Goal: Navigation & Orientation: Understand site structure

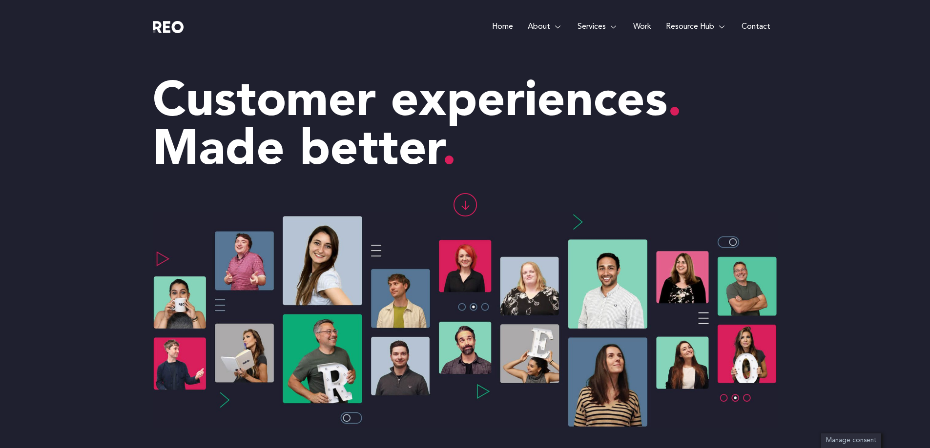
click at [466, 206] on icon at bounding box center [465, 208] width 8 height 4
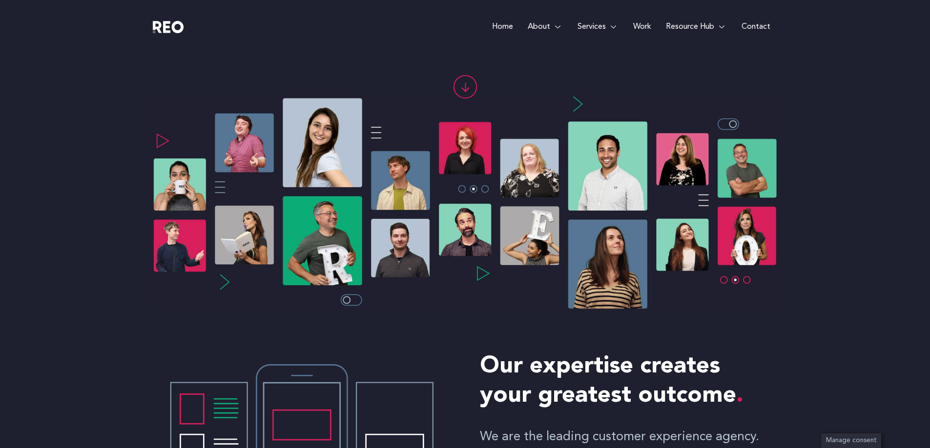
scroll to position [87, 0]
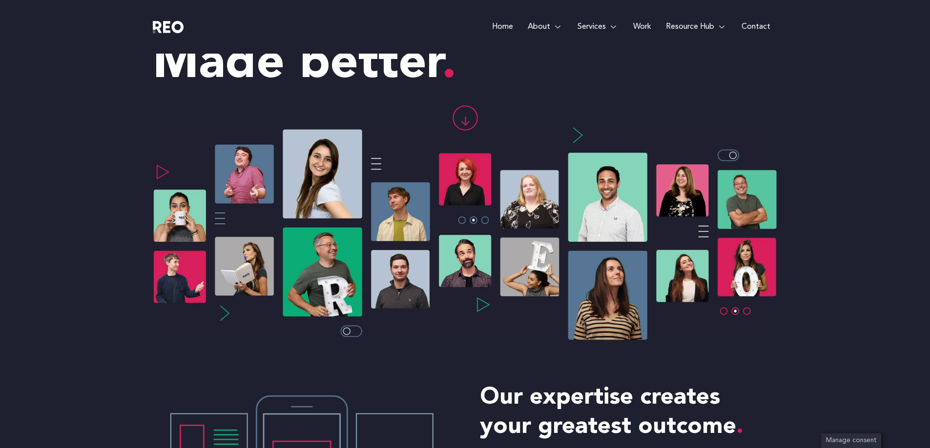
click at [725, 156] on img at bounding box center [465, 233] width 625 height 216
click at [484, 222] on img at bounding box center [465, 233] width 625 height 216
click at [578, 131] on div at bounding box center [465, 124] width 625 height 50
click at [465, 123] on icon at bounding box center [464, 118] width 22 height 22
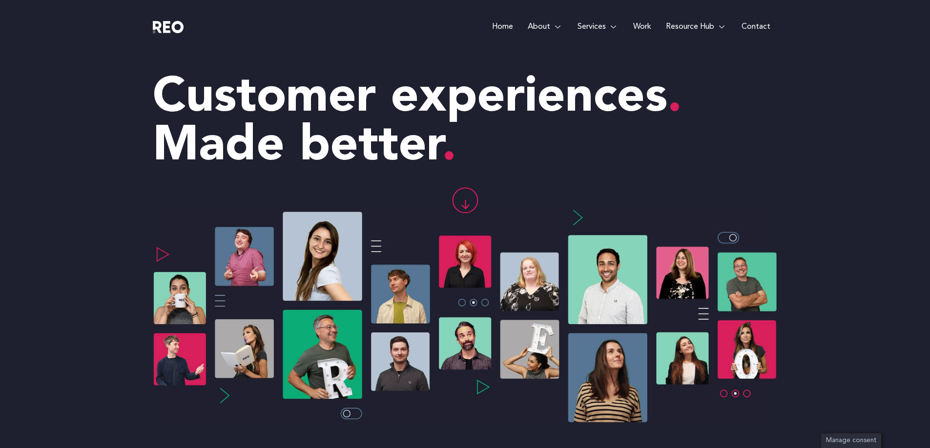
scroll to position [0, 0]
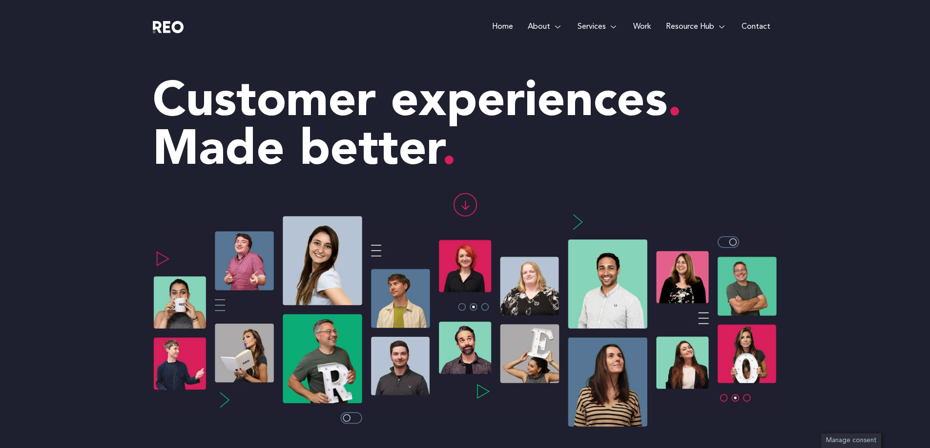
click at [377, 251] on img at bounding box center [465, 320] width 625 height 216
click at [486, 307] on img at bounding box center [465, 320] width 625 height 216
click at [500, 24] on link "Home" at bounding box center [503, 27] width 36 height 54
click at [594, 27] on e-page-transition at bounding box center [465, 224] width 930 height 448
click at [640, 30] on link "Work" at bounding box center [642, 27] width 33 height 54
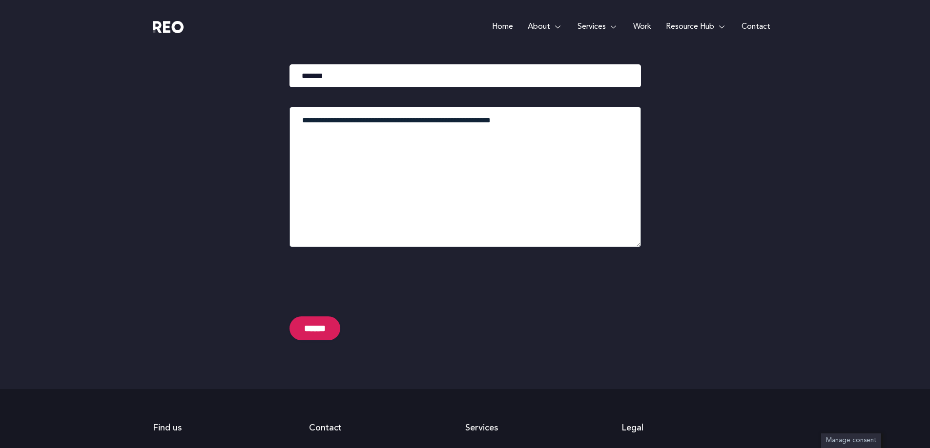
scroll to position [2574, 0]
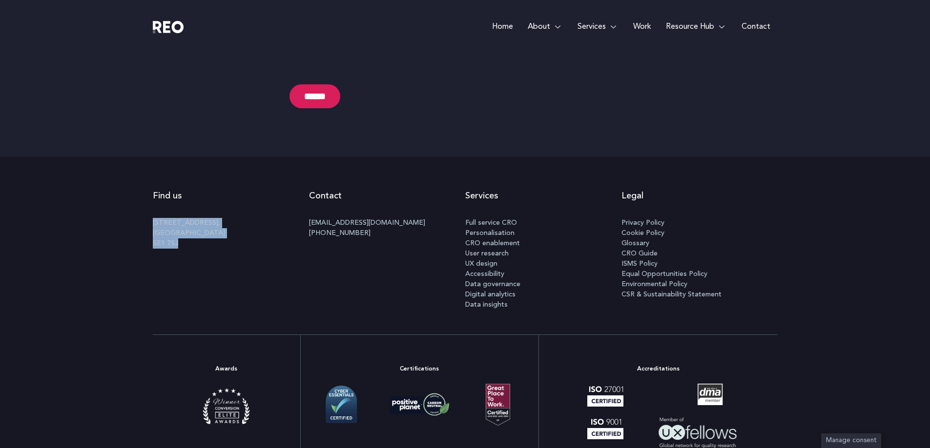
drag, startPoint x: 210, startPoint y: 184, endPoint x: 137, endPoint y: 160, distance: 77.0
click at [137, 160] on div "Find us 100 Black Prince Road, London SE1 7SJ Contact info@reodigital.com +44 (…" at bounding box center [465, 246] width 930 height 178
click at [505, 28] on link "Home" at bounding box center [503, 27] width 36 height 54
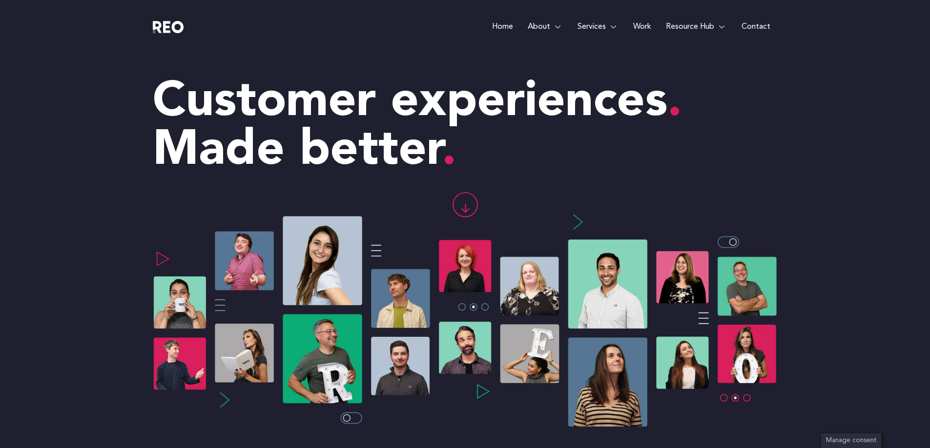
click at [636, 26] on e-page-transition at bounding box center [465, 224] width 930 height 448
click at [636, 26] on link "Work" at bounding box center [642, 27] width 33 height 54
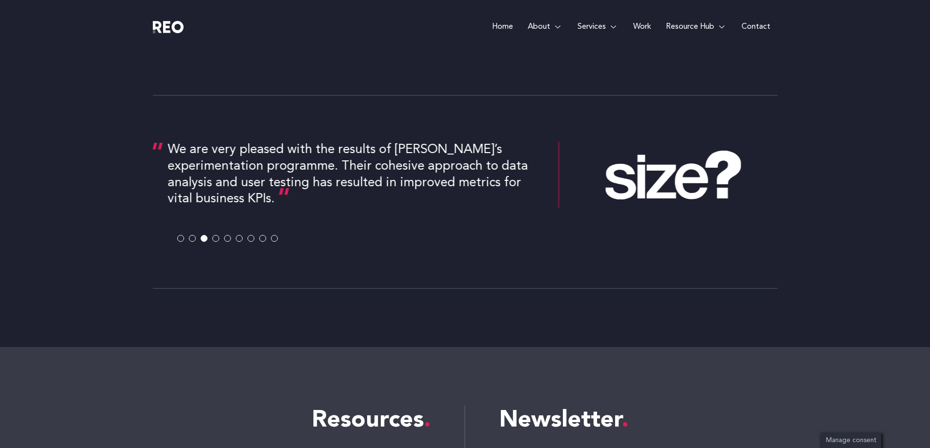
scroll to position [1513, 0]
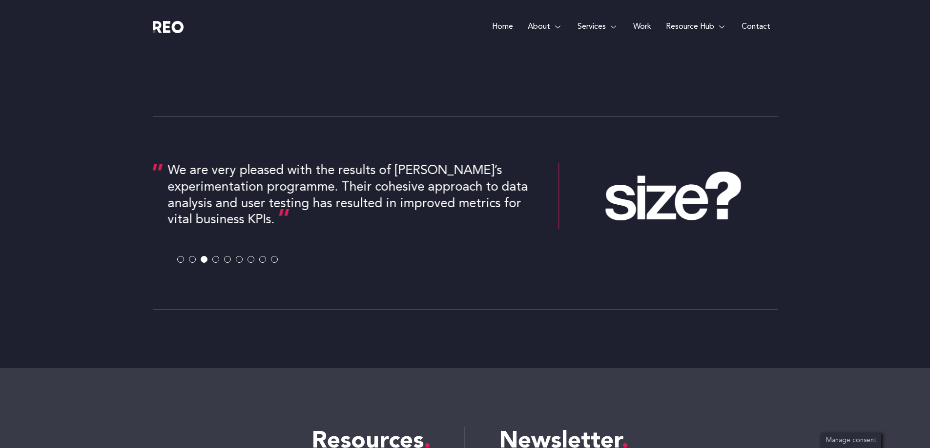
click at [217, 259] on span at bounding box center [215, 259] width 7 height 7
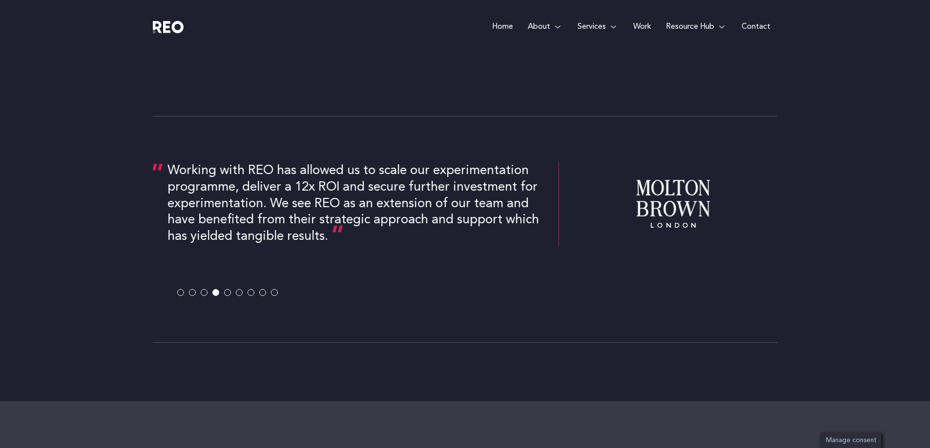
click at [229, 294] on span at bounding box center [227, 292] width 7 height 7
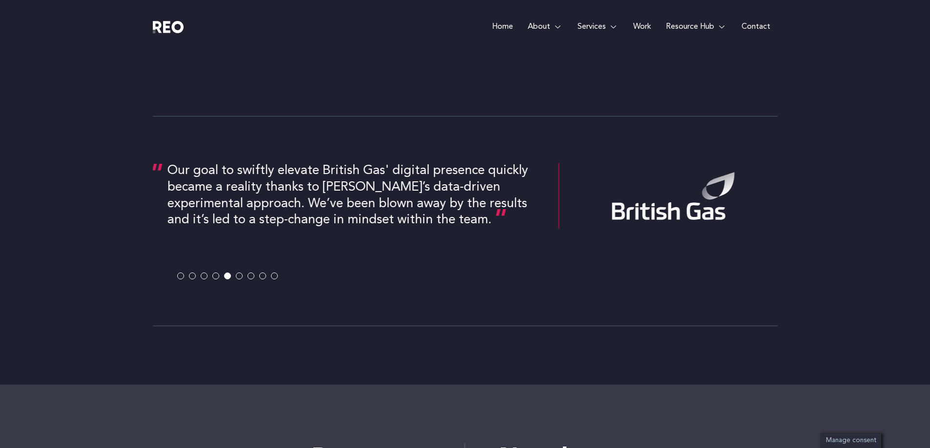
click at [238, 276] on span at bounding box center [239, 276] width 7 height 7
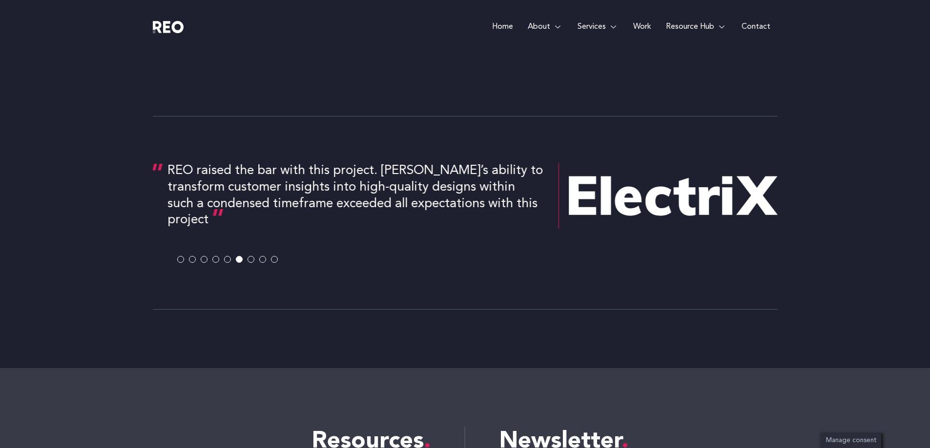
click at [250, 260] on span at bounding box center [250, 259] width 7 height 7
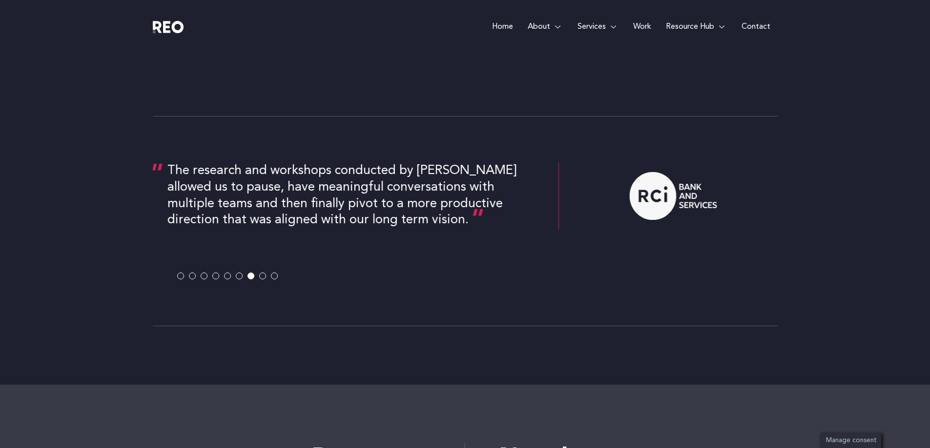
click at [263, 276] on span at bounding box center [262, 276] width 7 height 7
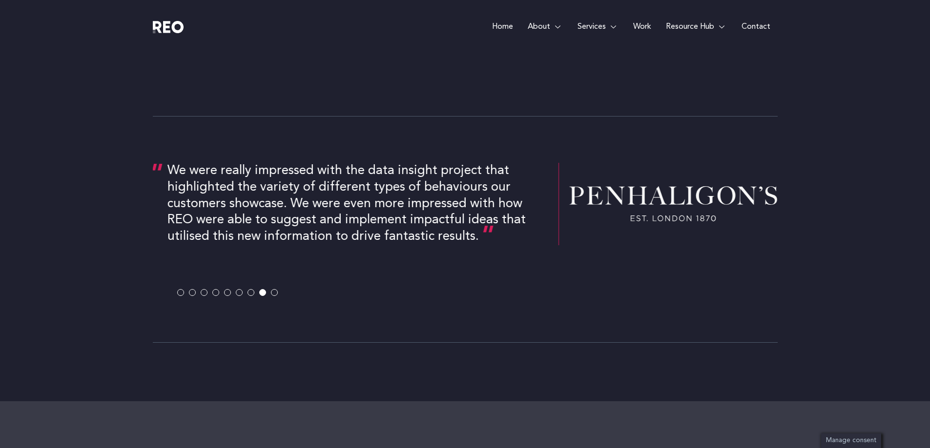
click at [273, 296] on span at bounding box center [274, 292] width 7 height 7
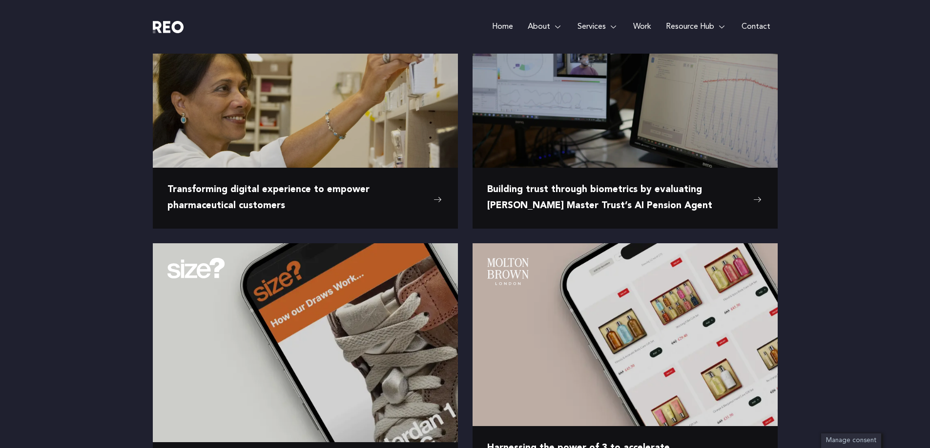
scroll to position [0, 0]
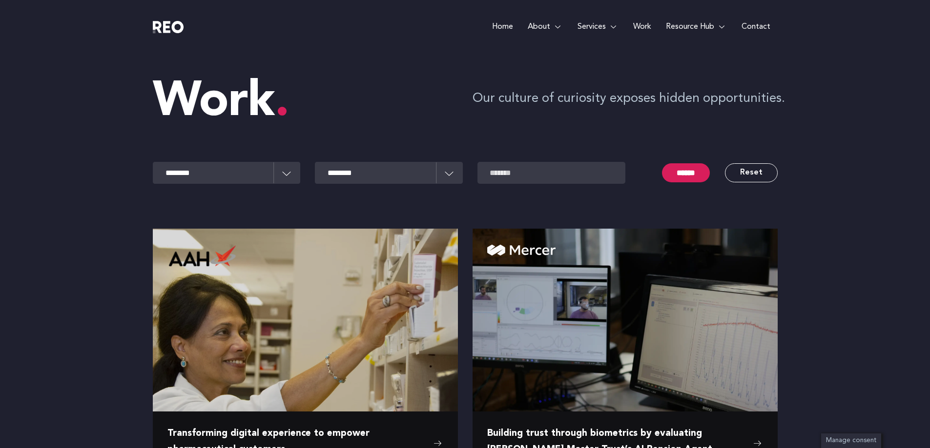
click at [498, 28] on link "Home" at bounding box center [503, 27] width 36 height 54
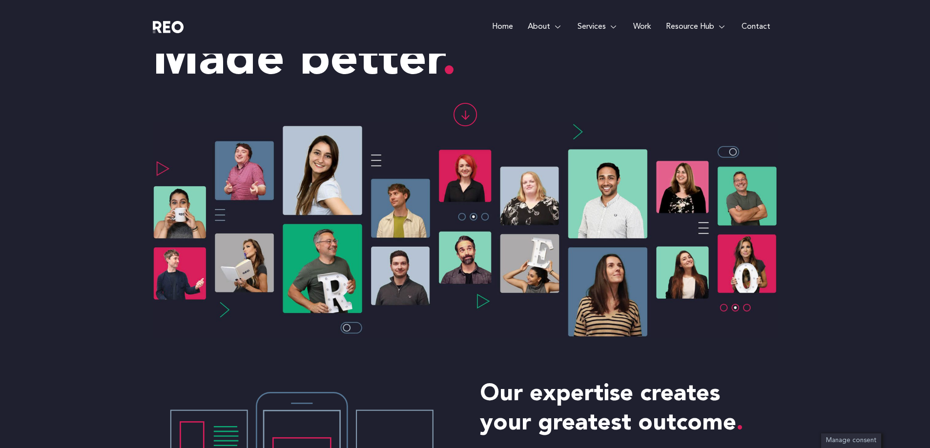
scroll to position [98, 0]
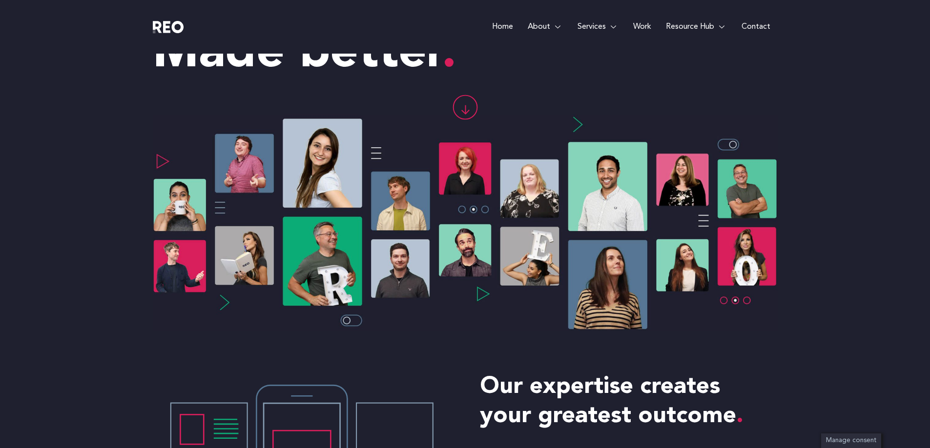
click at [484, 211] on img at bounding box center [465, 223] width 625 height 216
click at [486, 207] on img at bounding box center [465, 223] width 625 height 216
click at [463, 105] on icon at bounding box center [464, 107] width 22 height 22
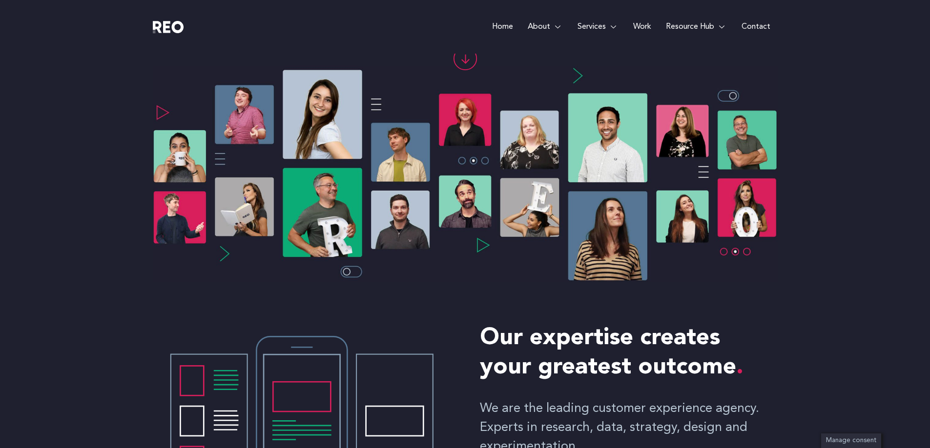
scroll to position [136, 0]
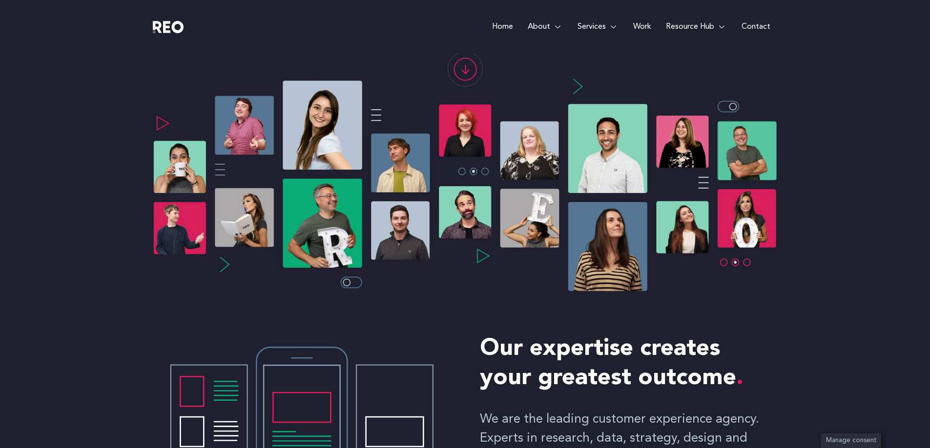
click at [744, 261] on img at bounding box center [465, 185] width 625 height 216
click at [725, 262] on img at bounding box center [465, 185] width 625 height 216
click at [723, 106] on img at bounding box center [465, 185] width 625 height 216
click at [737, 106] on img at bounding box center [465, 185] width 625 height 216
click at [731, 107] on img at bounding box center [465, 185] width 625 height 216
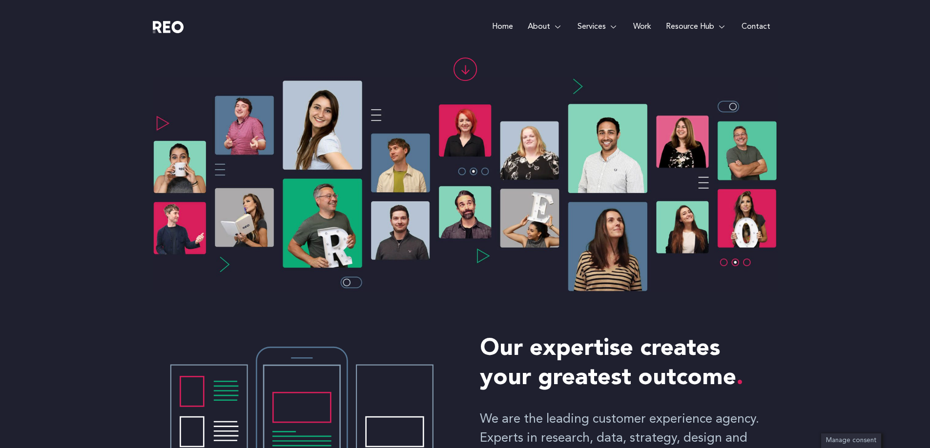
click at [717, 107] on img at bounding box center [465, 185] width 625 height 216
click at [581, 87] on div at bounding box center [465, 75] width 625 height 50
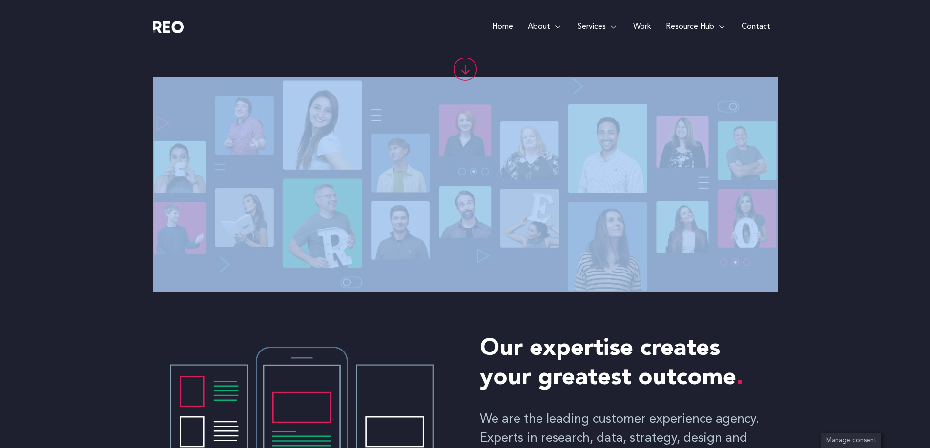
drag, startPoint x: 134, startPoint y: 175, endPoint x: 520, endPoint y: 158, distance: 385.8
click at [520, 158] on div at bounding box center [465, 171] width 930 height 243
click at [96, 162] on div at bounding box center [465, 171] width 930 height 243
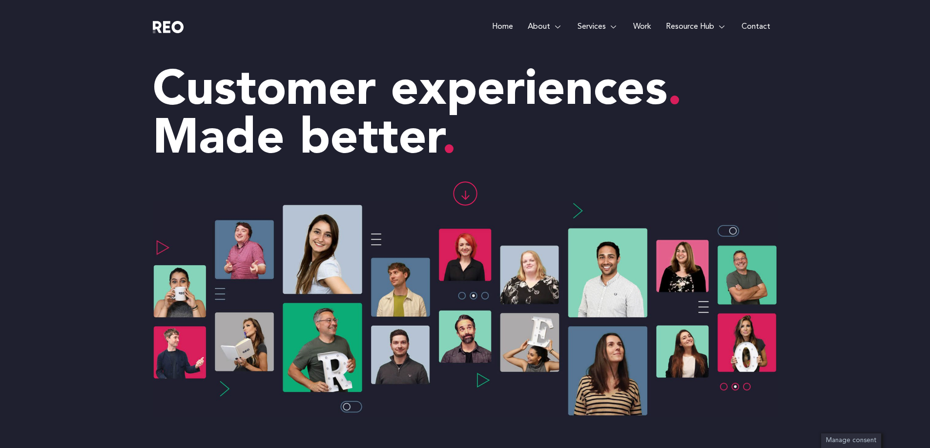
scroll to position [0, 0]
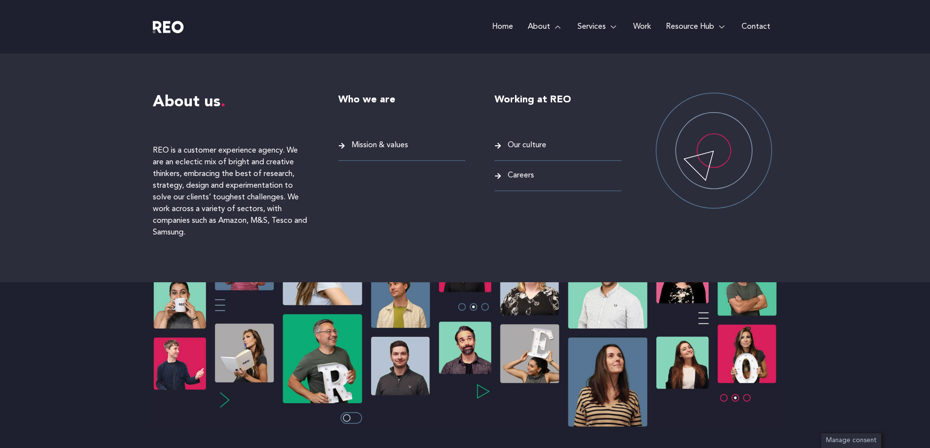
click at [516, 146] on span "Our culture" at bounding box center [525, 145] width 41 height 13
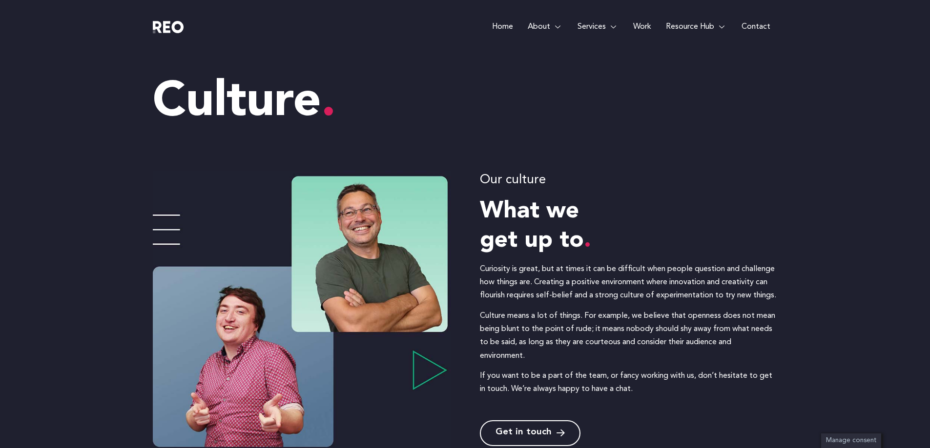
click at [641, 22] on link "Work" at bounding box center [642, 27] width 33 height 54
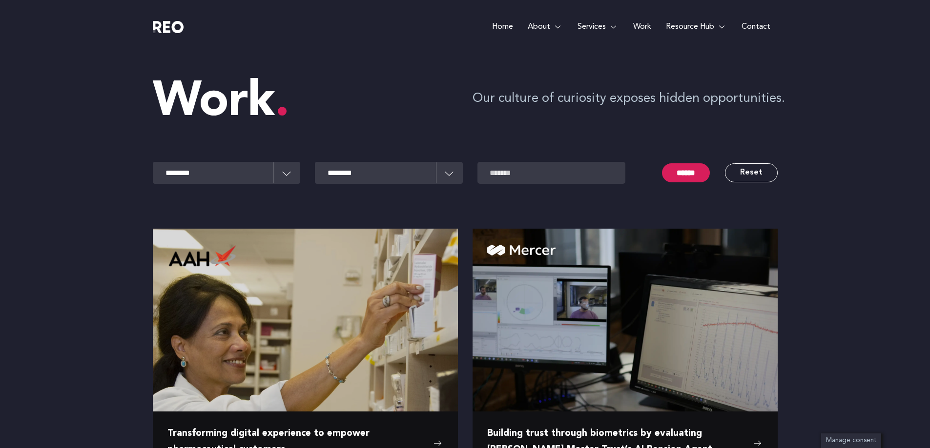
click at [643, 28] on link "Work" at bounding box center [642, 27] width 33 height 54
click at [699, 27] on link "Resource Hub" at bounding box center [696, 27] width 76 height 54
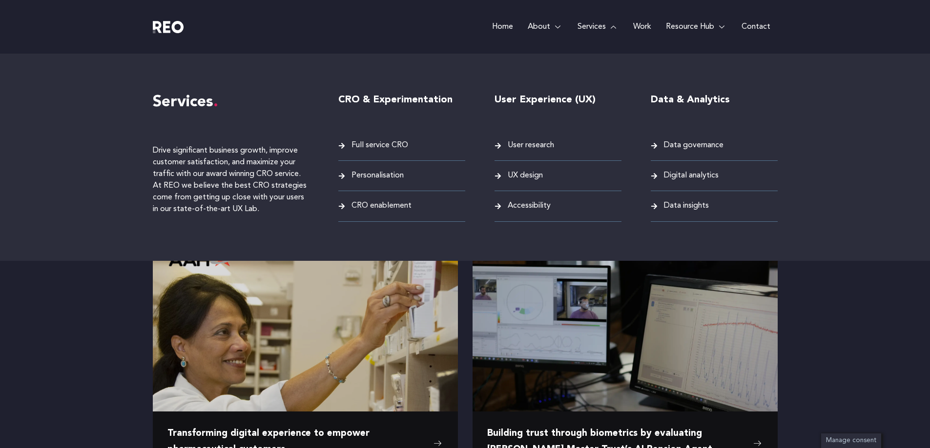
click at [600, 27] on link "Services" at bounding box center [598, 27] width 56 height 54
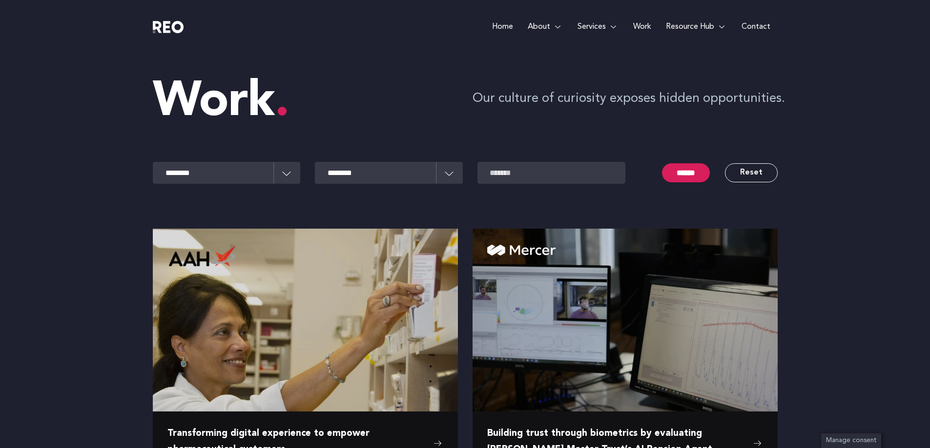
click at [502, 26] on link "Home" at bounding box center [503, 27] width 36 height 54
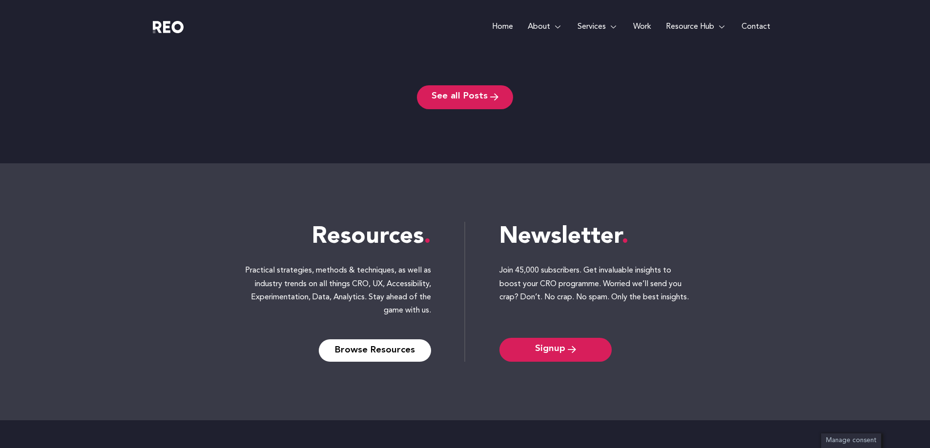
scroll to position [4228, 0]
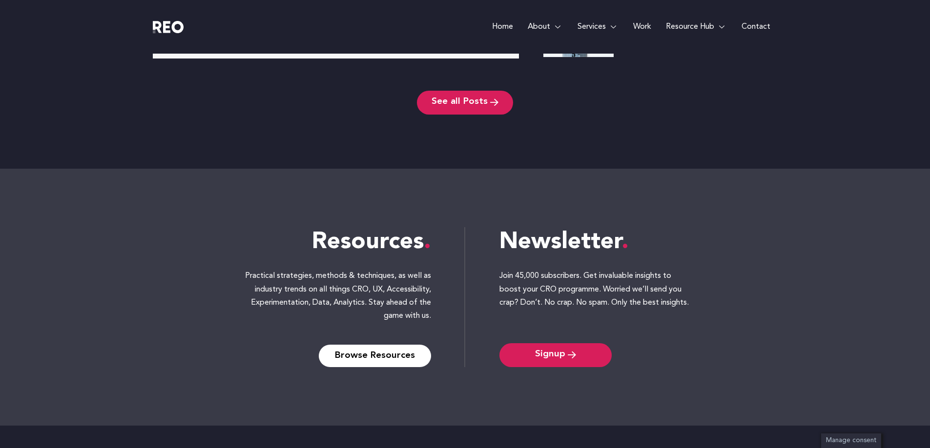
click at [637, 23] on link "Work" at bounding box center [642, 27] width 33 height 54
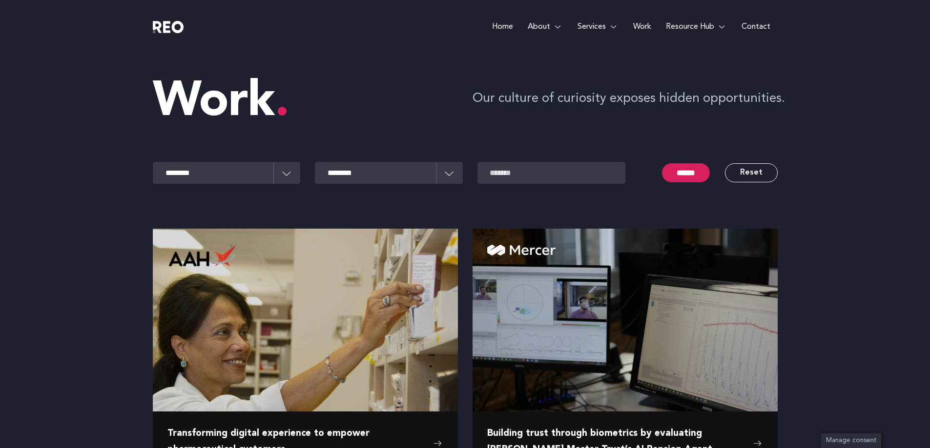
click at [761, 29] on link "Contact" at bounding box center [755, 27] width 43 height 54
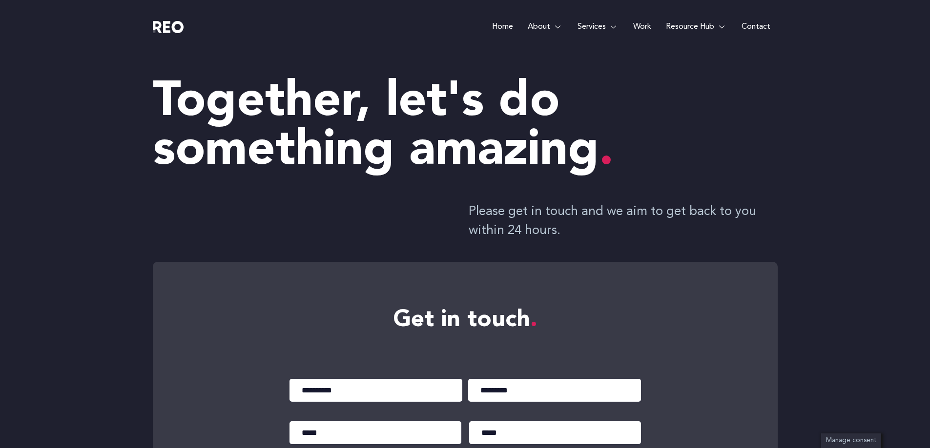
click at [167, 26] on img at bounding box center [168, 27] width 31 height 12
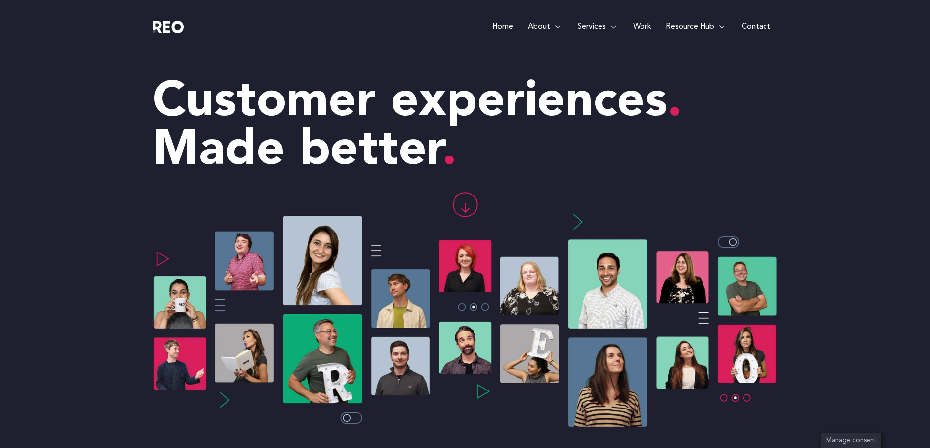
click at [466, 208] on g at bounding box center [465, 205] width 24 height 24
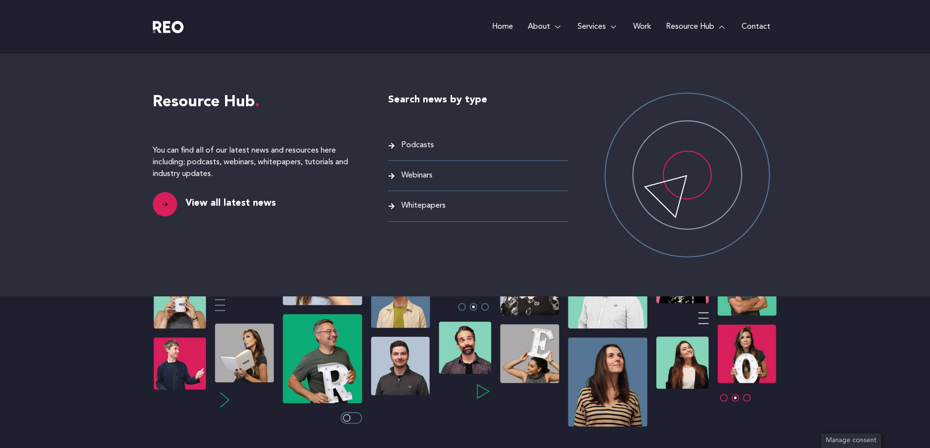
click at [695, 26] on link "Resource Hub" at bounding box center [696, 27] width 76 height 54
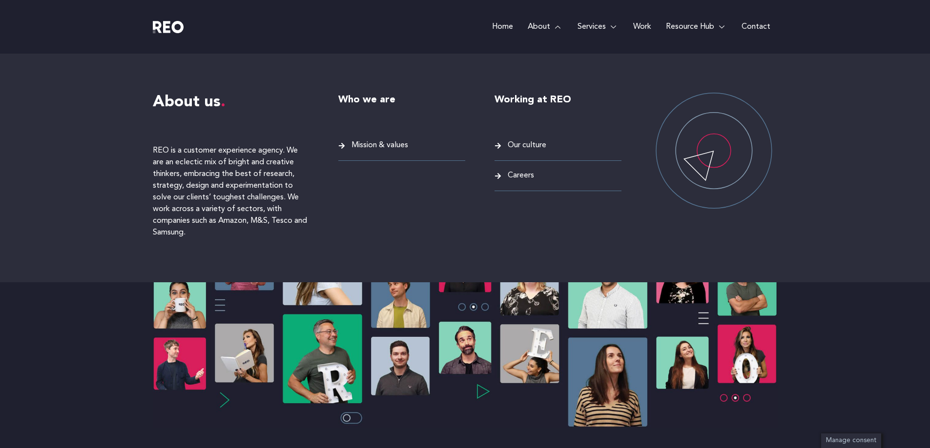
click at [521, 145] on span "Our culture" at bounding box center [525, 145] width 41 height 13
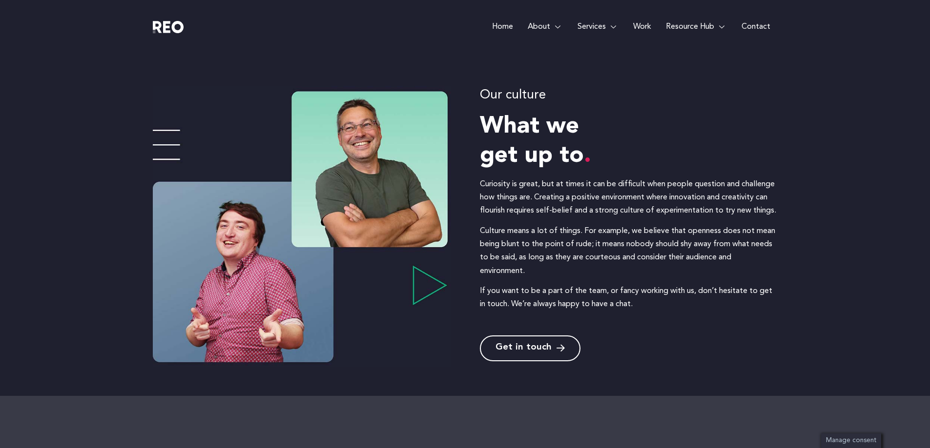
scroll to position [49, 0]
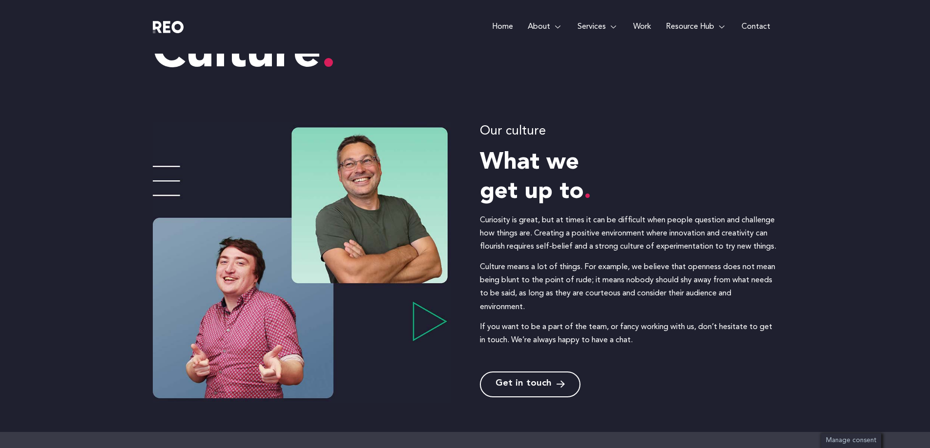
click at [504, 30] on link "Home" at bounding box center [503, 27] width 36 height 54
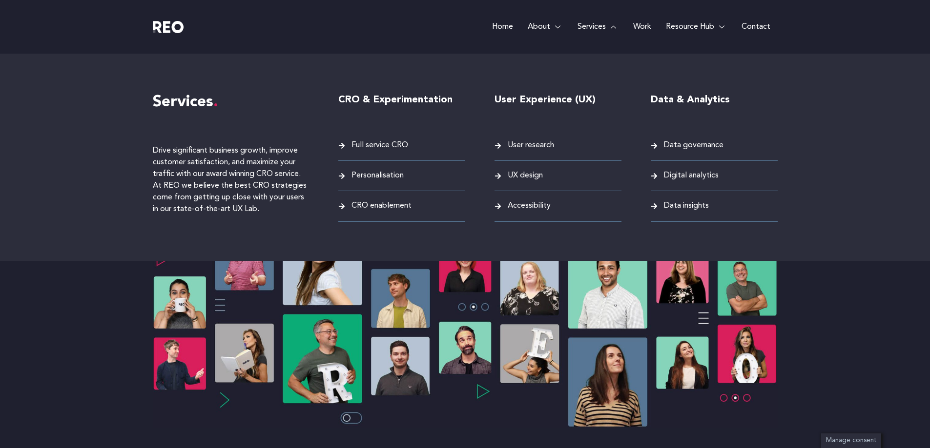
click at [601, 22] on link "Services" at bounding box center [598, 27] width 56 height 54
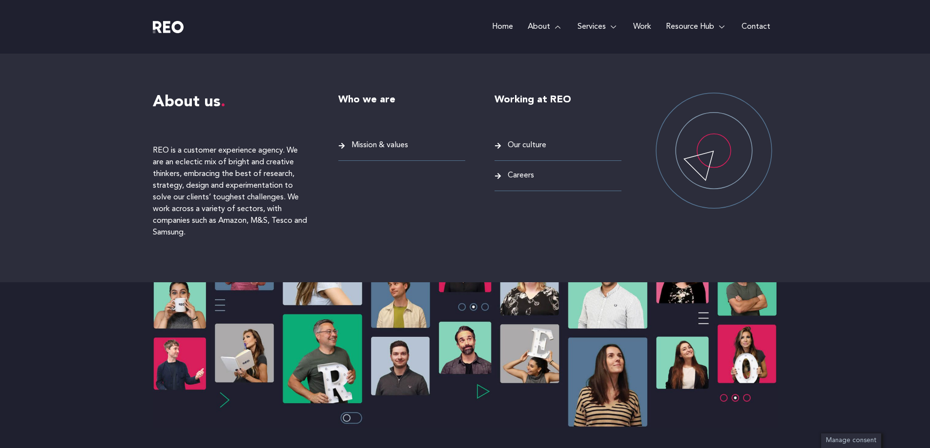
click at [341, 146] on icon at bounding box center [341, 146] width 6 height 6
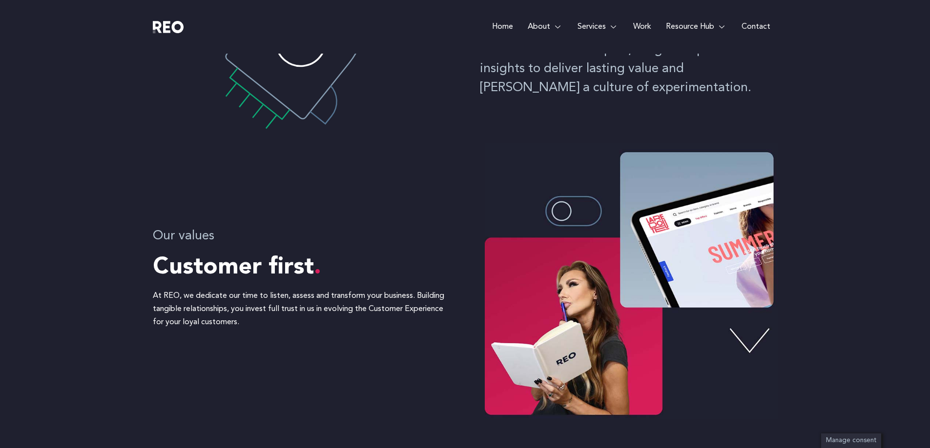
scroll to position [244, 0]
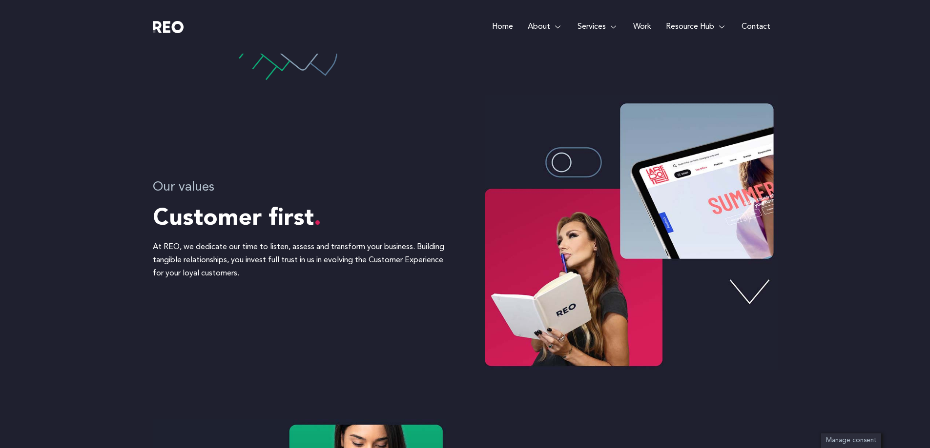
click at [588, 163] on img at bounding box center [631, 233] width 293 height 276
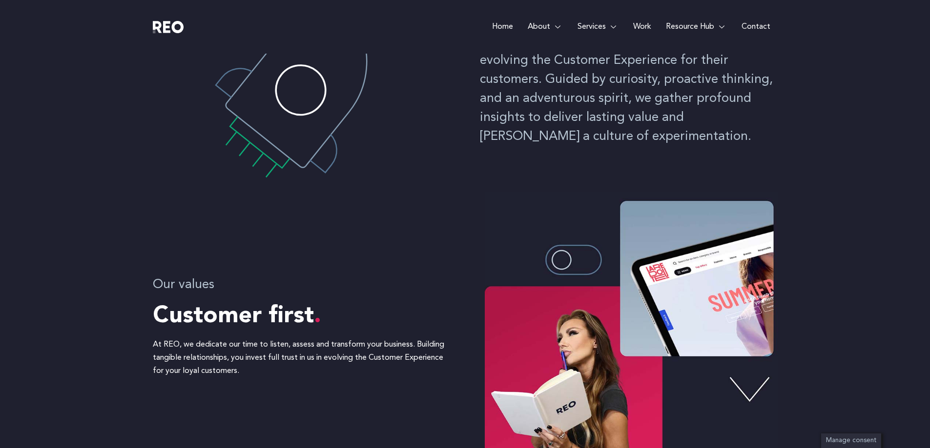
scroll to position [0, 0]
